Goal: Check status: Check status

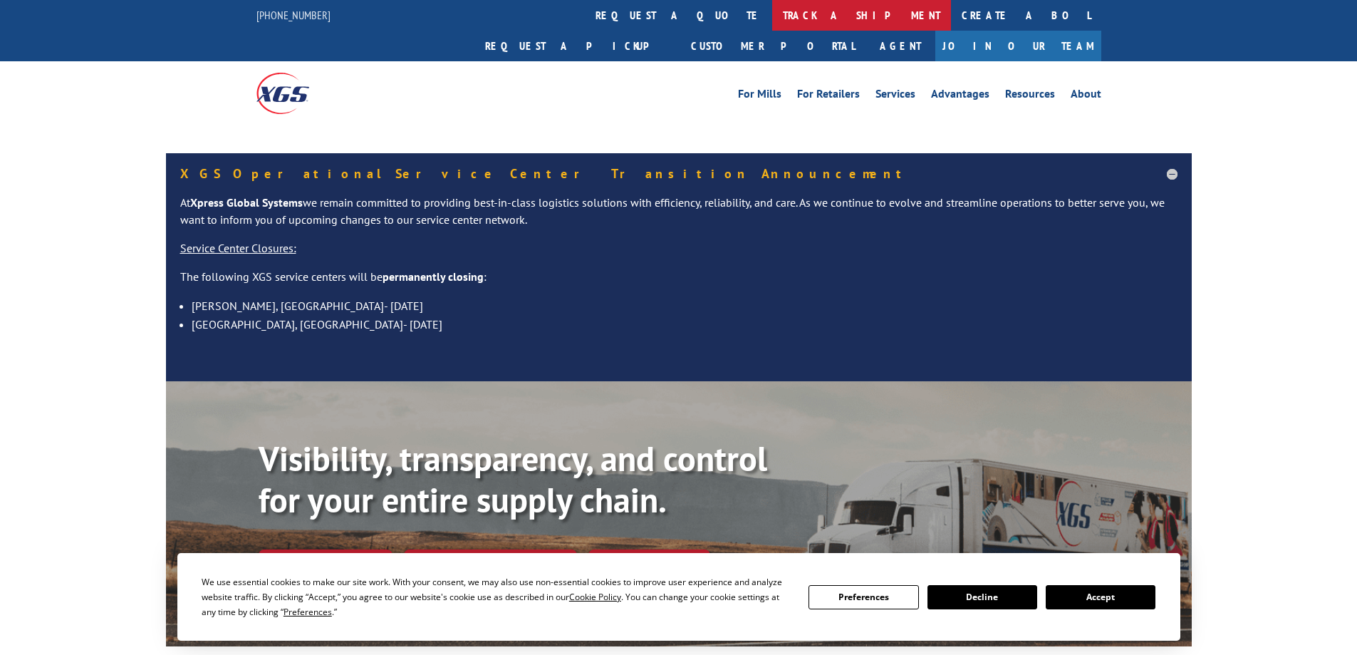
click at [772, 28] on link "track a shipment" at bounding box center [861, 15] width 179 height 31
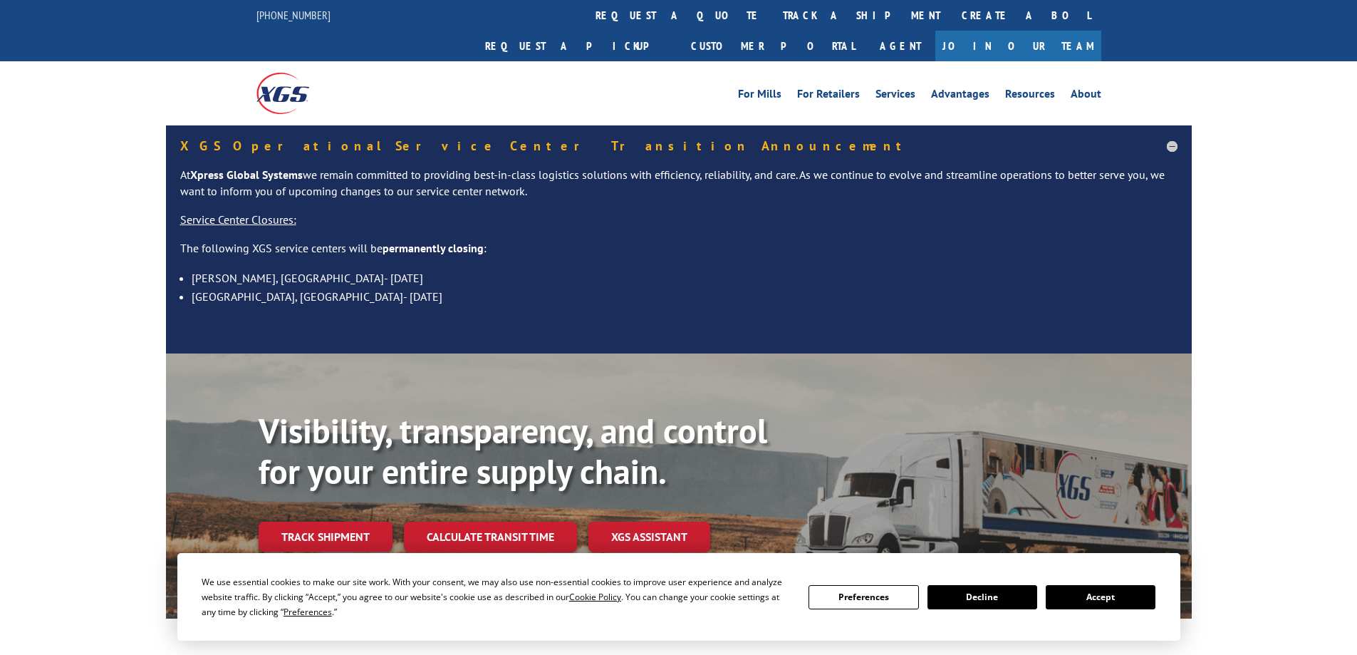
click at [772, 12] on link "track a shipment" at bounding box center [861, 15] width 179 height 31
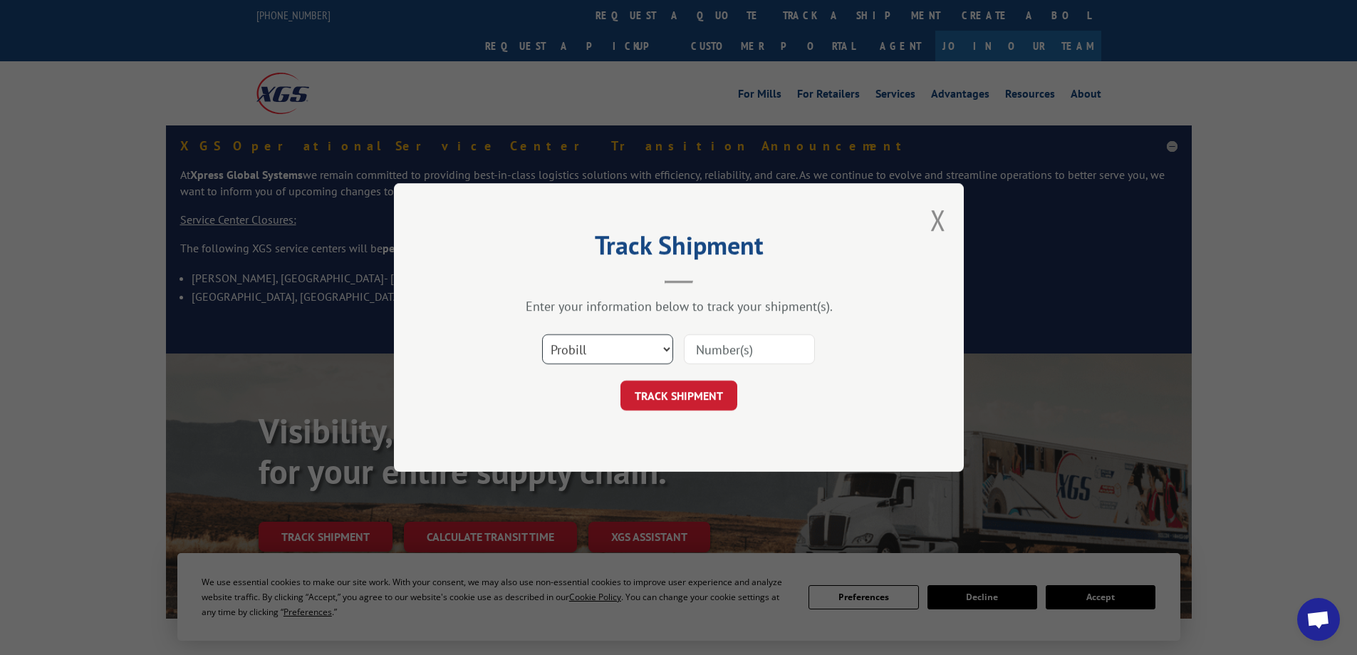
drag, startPoint x: 610, startPoint y: 338, endPoint x: 610, endPoint y: 353, distance: 15.0
click at [610, 338] on select "Select category... Probill BOL PO" at bounding box center [607, 349] width 131 height 30
select select "po"
click at [542, 334] on select "Select category... Probill BOL PO" at bounding box center [607, 349] width 131 height 30
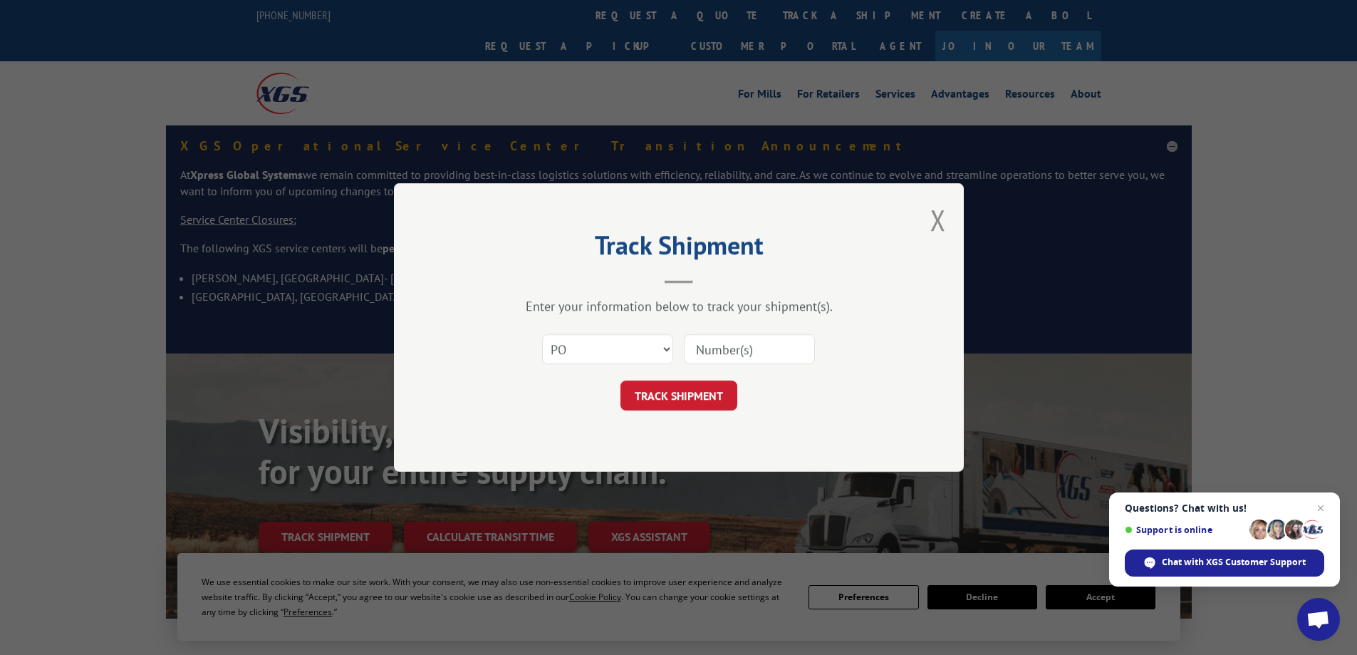
paste input "11510217"
type input "11510217"
click at [705, 410] on div "Track Shipment Enter your information below to track your shipment(s). Select c…" at bounding box center [679, 327] width 570 height 288
drag, startPoint x: 702, startPoint y: 407, endPoint x: 746, endPoint y: 407, distance: 44.2
click at [702, 407] on button "TRACK SHIPMENT" at bounding box center [678, 395] width 117 height 30
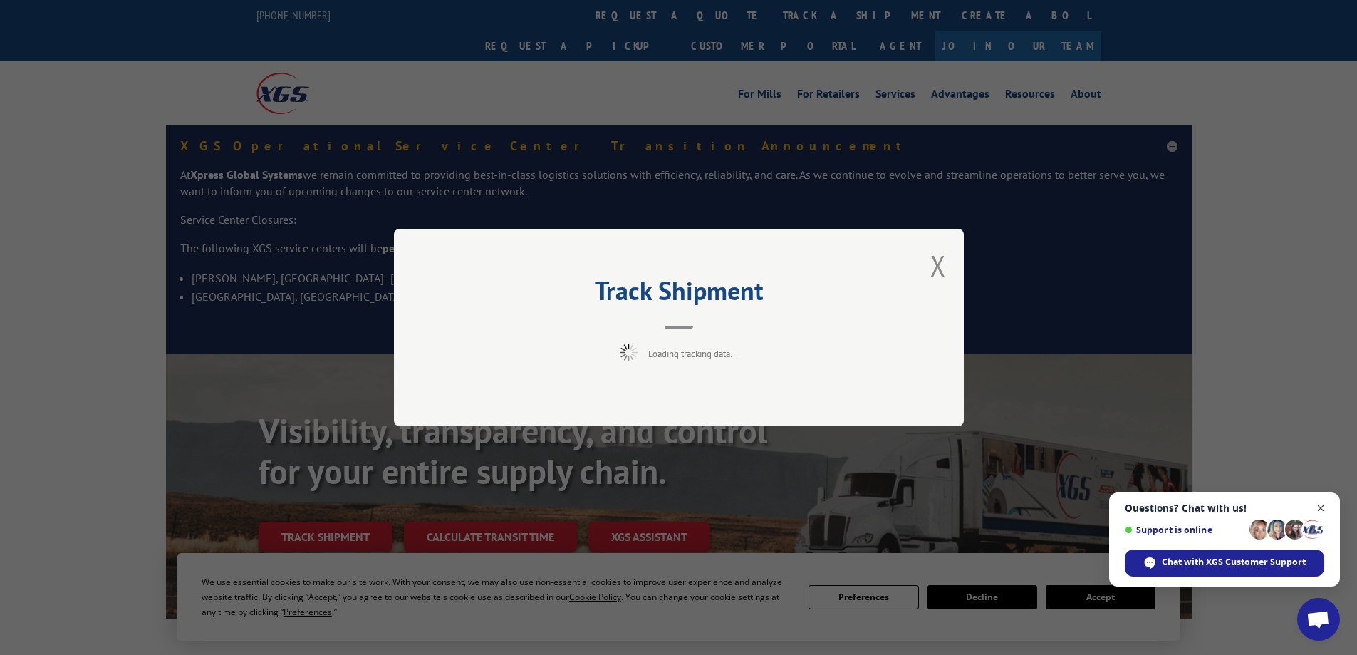
click at [1317, 507] on span "Open chat" at bounding box center [1321, 508] width 18 height 18
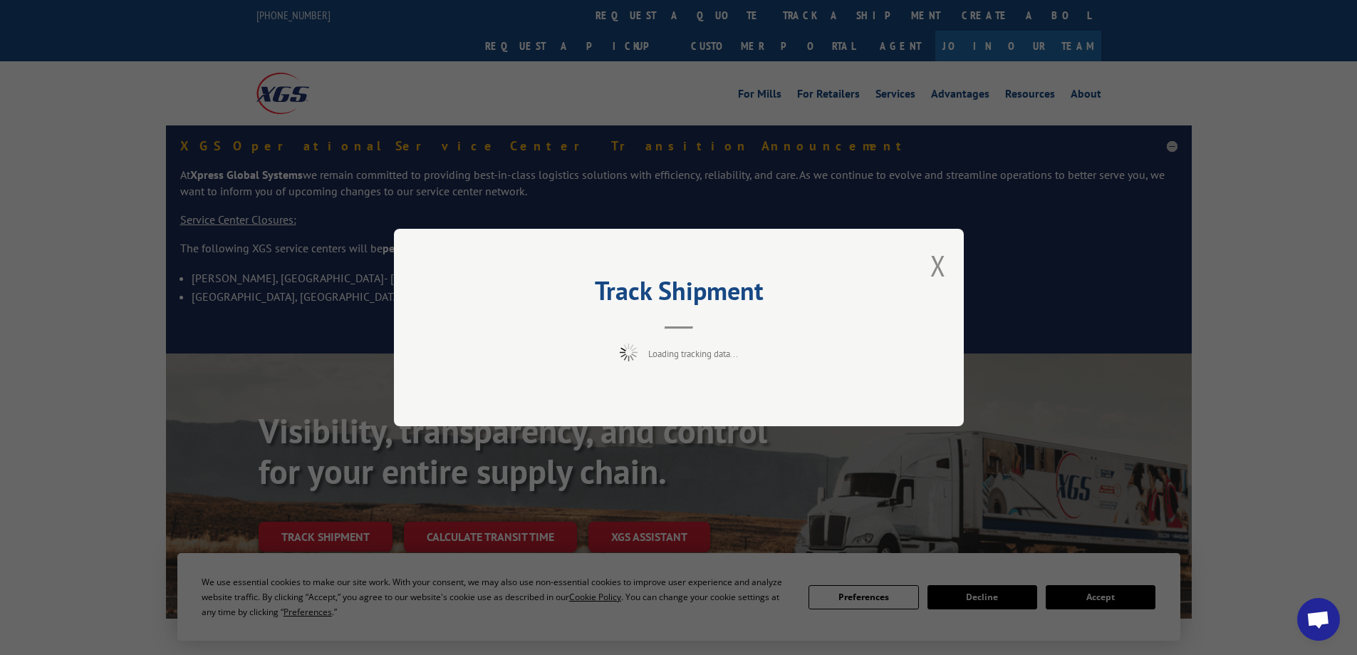
click at [1173, 123] on div "Track Shipment Loading tracking data..." at bounding box center [678, 327] width 1357 height 655
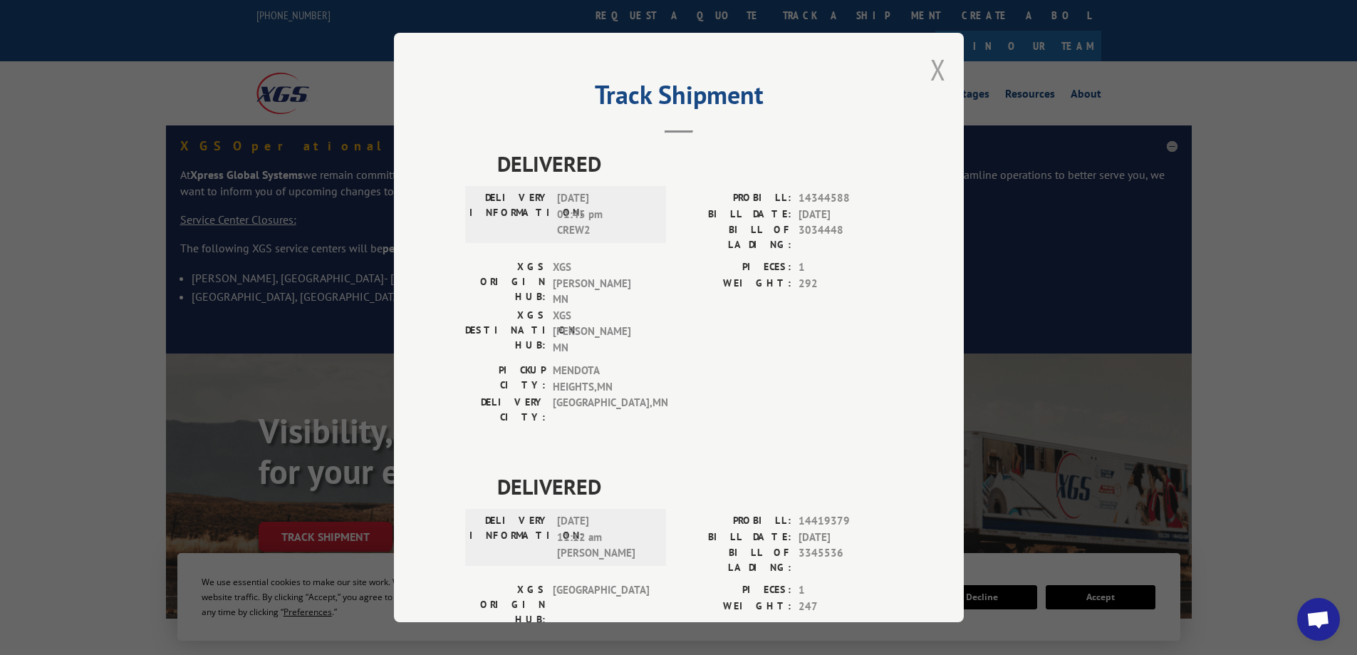
click at [939, 68] on button "Close modal" at bounding box center [938, 70] width 16 height 38
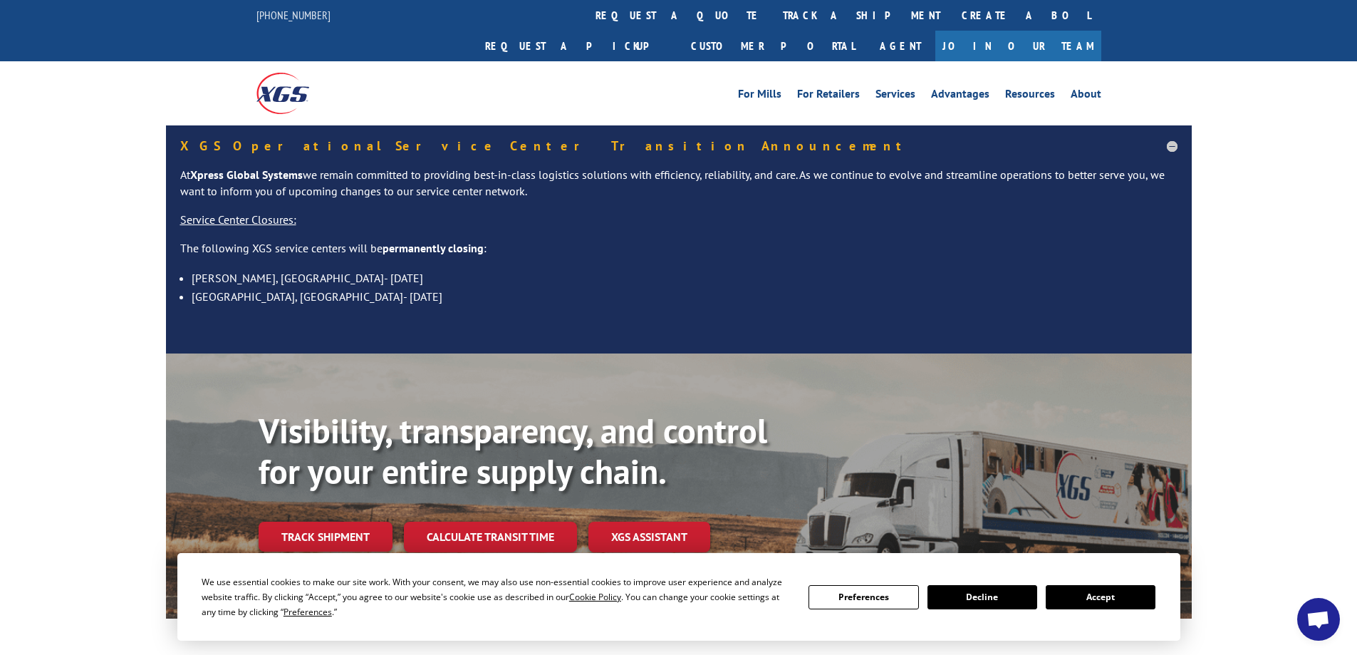
click at [1183, 125] on div "XGS Operational Service Center Transition Announcement At Xpress Global Systems…" at bounding box center [679, 239] width 1026 height 228
click at [1167, 140] on h5 "XGS Operational Service Center Transition Announcement" at bounding box center [678, 146] width 997 height 13
